Goal: Answer question/provide support: Share knowledge or assist other users

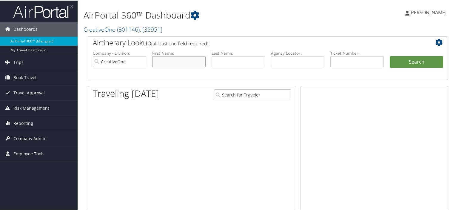
click at [174, 61] on input "text" at bounding box center [178, 61] width 53 height 11
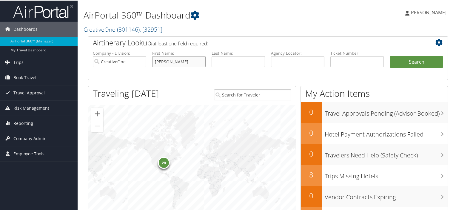
type input "[PERSON_NAME]"
type input "Rober"
click at [390, 56] on button "Search" at bounding box center [416, 62] width 53 height 12
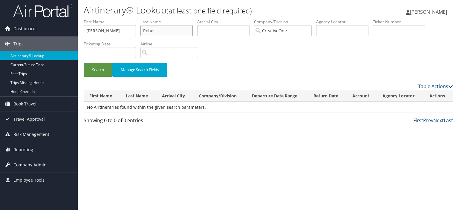
click at [157, 31] on input "Rober" at bounding box center [166, 30] width 52 height 11
click at [106, 31] on input "[PERSON_NAME]" at bounding box center [110, 30] width 52 height 11
type input "sha"
click at [84, 63] on button "Search" at bounding box center [98, 70] width 29 height 14
drag, startPoint x: 109, startPoint y: 27, endPoint x: 31, endPoint y: 32, distance: 77.8
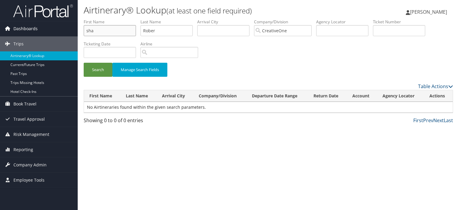
click at [31, 32] on div "Dashboards AirPortal 360™ (Manager) My Travel Dashboard Trips Airtinerary® Look…" at bounding box center [229, 105] width 459 height 210
click at [84, 63] on button "Search" at bounding box center [98, 70] width 29 height 14
drag, startPoint x: 110, startPoint y: 25, endPoint x: 91, endPoint y: 27, distance: 19.2
click at [91, 19] on ul "First Name Last Name [PERSON_NAME] Departure City Arrival City Company/Division…" at bounding box center [268, 19] width 369 height 0
type input "F"
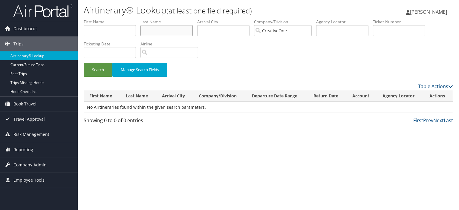
paste input "[PERSON_NAME]"
type input "[PERSON_NAME]"
click at [84, 63] on button "Search" at bounding box center [98, 70] width 29 height 14
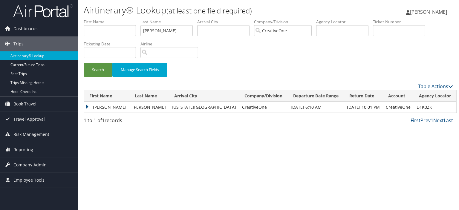
click at [436, 106] on td "D1K0ZK" at bounding box center [434, 107] width 43 height 11
click at [440, 120] on link "Next" at bounding box center [438, 120] width 10 height 7
click at [88, 104] on td "[PERSON_NAME]" at bounding box center [106, 107] width 45 height 11
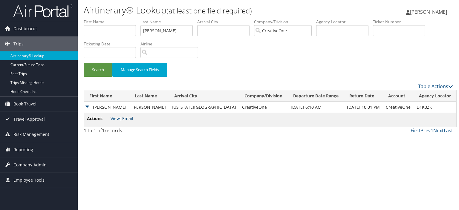
click at [132, 118] on link "Email" at bounding box center [127, 119] width 11 height 6
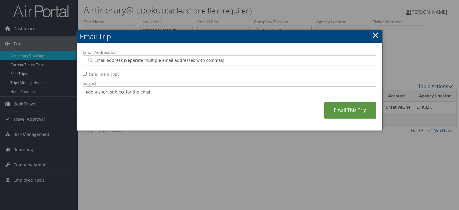
drag, startPoint x: 114, startPoint y: 61, endPoint x: 112, endPoint y: 58, distance: 3.1
click at [113, 59] on input "Email Address(es):" at bounding box center [230, 60] width 286 height 6
drag, startPoint x: 119, startPoint y: 60, endPoint x: 117, endPoint y: 56, distance: 4.5
click at [119, 59] on input "Email Address(es):" at bounding box center [230, 60] width 286 height 6
paste input "[EMAIL_ADDRESS][DOMAIN_NAME]"
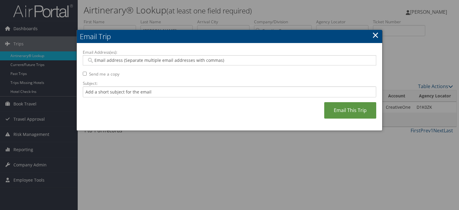
type input "[EMAIL_ADDRESS][DOMAIN_NAME]"
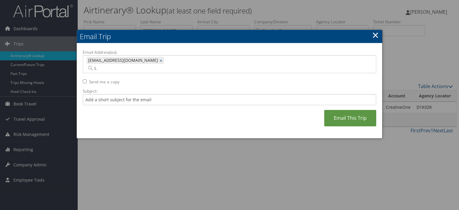
type input "L"
click at [226, 68] on div "Email Address(es): [EMAIL_ADDRESS][DOMAIN_NAME] [EMAIL_ADDRESS][DOMAIN_NAME] × …" at bounding box center [229, 90] width 293 height 83
click at [222, 65] on input "L" at bounding box center [194, 68] width 214 height 6
type input "[EMAIL_ADDRESS][DOMAIN_NAME]"
type input "[EMAIL_ADDRESS][DOMAIN_NAME], [EMAIL_ADDRESS][DOMAIN_NAME]"
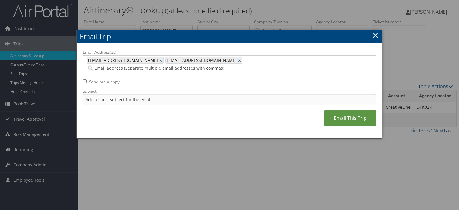
click at [173, 94] on input "Subject:" at bounding box center [229, 99] width 293 height 11
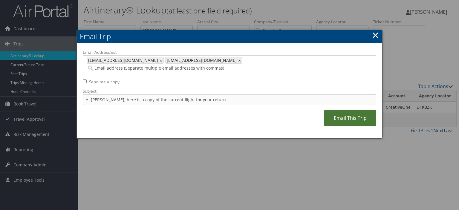
type input "Hi [PERSON_NAME], here is a copy of the current flight for your return."
click at [345, 111] on link "Email This Trip" at bounding box center [350, 118] width 52 height 16
